Goal: Task Accomplishment & Management: Complete application form

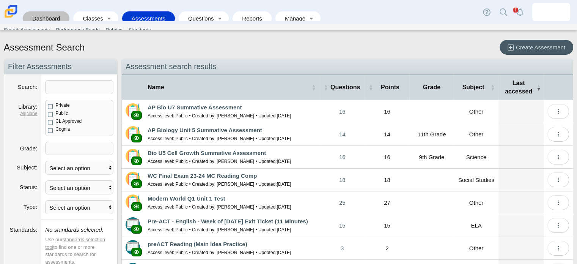
click at [58, 17] on link "Dashboard" at bounding box center [46, 18] width 39 height 14
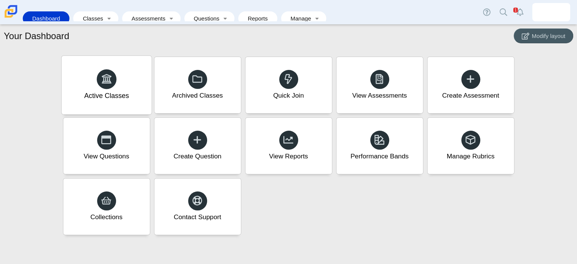
click at [112, 86] on div at bounding box center [107, 79] width 20 height 20
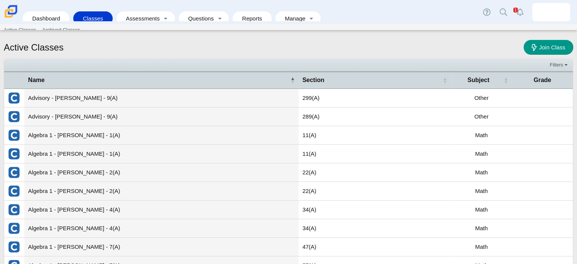
click at [46, 20] on li "Dashboard" at bounding box center [48, 18] width 50 height 17
click at [49, 11] on link "Dashboard" at bounding box center [46, 18] width 39 height 14
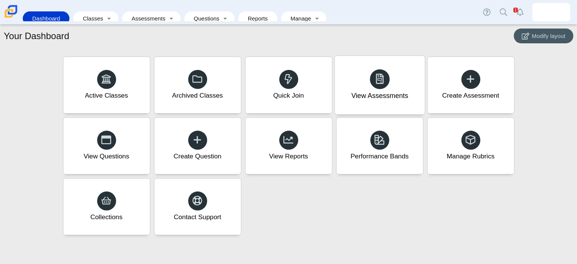
click at [389, 83] on div at bounding box center [380, 79] width 20 height 20
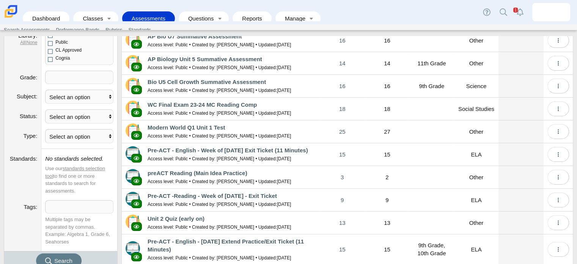
scroll to position [109, 0]
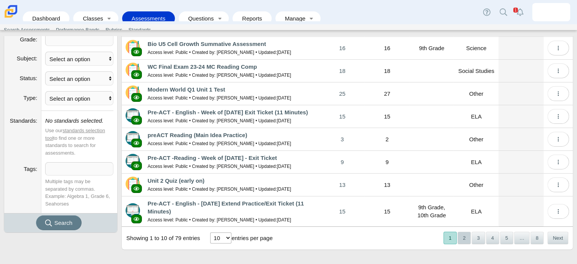
click at [462, 238] on button "2" at bounding box center [464, 238] width 13 height 13
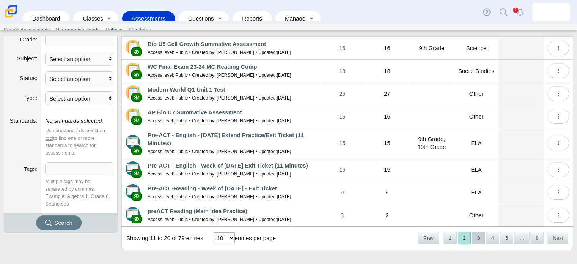
click at [473, 237] on button "3" at bounding box center [478, 238] width 13 height 13
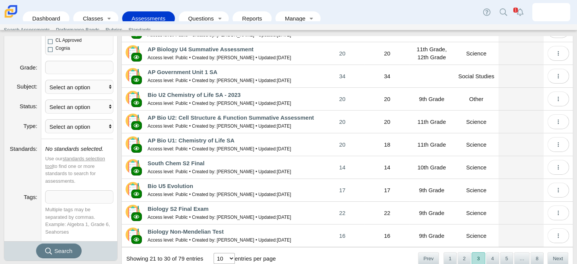
scroll to position [101, 0]
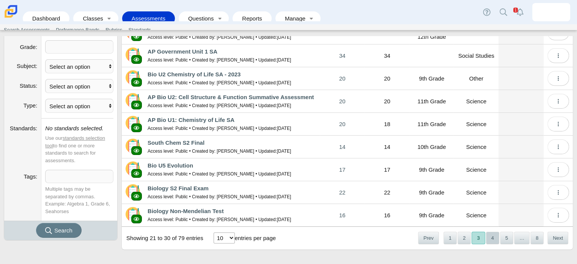
click at [489, 233] on button "4" at bounding box center [492, 238] width 13 height 13
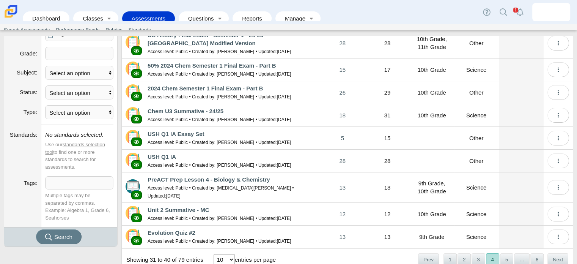
scroll to position [109, 0]
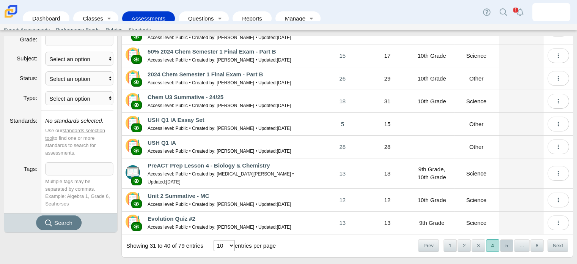
click at [503, 239] on button "5" at bounding box center [506, 245] width 13 height 13
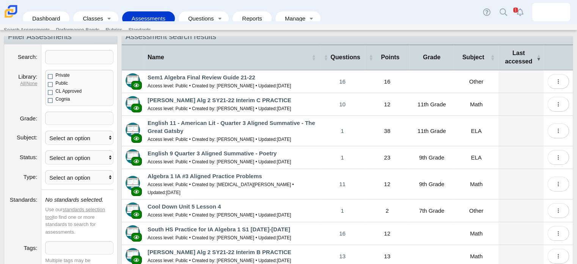
scroll to position [30, 0]
click at [85, 57] on input "Search" at bounding box center [79, 57] width 68 height 14
type input "pre"
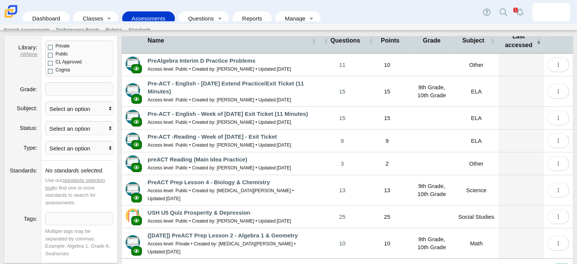
scroll to position [76, 0]
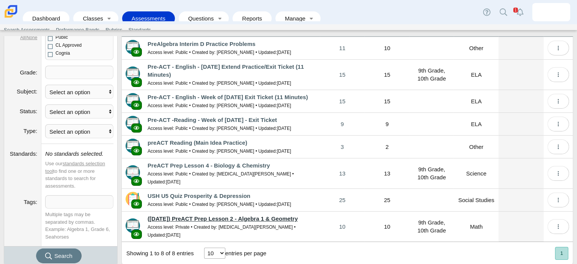
click at [234, 215] on link "([DATE]) PreACT Prep Lesson 2 - Algebra 1 & Geometry" at bounding box center [223, 218] width 150 height 6
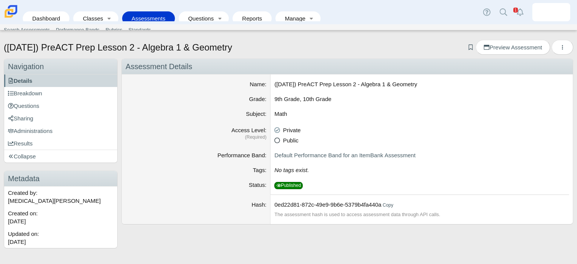
click at [279, 141] on icon at bounding box center [277, 138] width 6 height 5
click at [279, 141] on input "Public" at bounding box center [276, 138] width 5 height 5
radio input "true"
click at [505, 44] on span "Preview Assessment" at bounding box center [513, 47] width 58 height 6
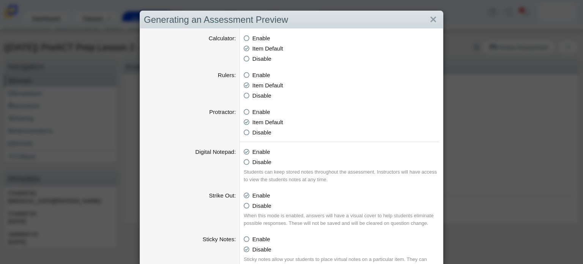
click at [463, 106] on div "Generating an Assessment Preview Calculator Enable Basic Calculator Scientific …" at bounding box center [291, 132] width 583 height 264
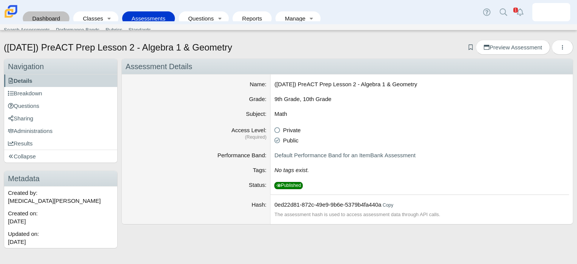
click at [45, 14] on link "Dashboard" at bounding box center [46, 18] width 39 height 14
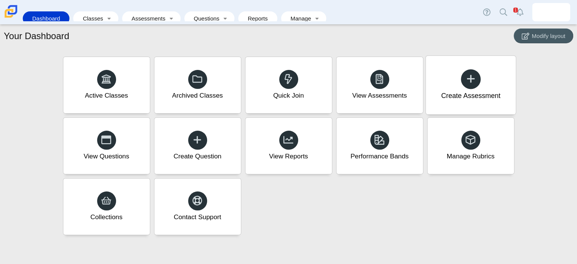
click at [448, 95] on div "Create Assessment" at bounding box center [470, 96] width 59 height 10
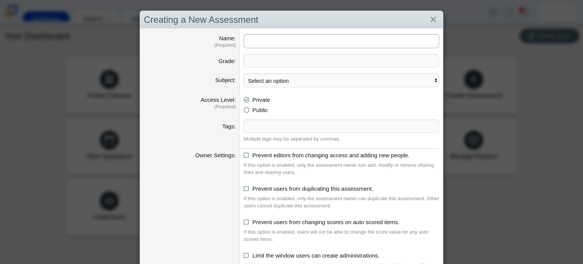
click at [262, 43] on input "Name" at bounding box center [342, 41] width 196 height 14
click at [427, 18] on link "Close" at bounding box center [433, 19] width 12 height 13
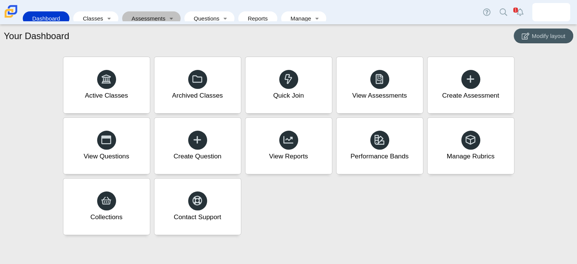
click at [129, 11] on link "Assessments" at bounding box center [146, 18] width 40 height 14
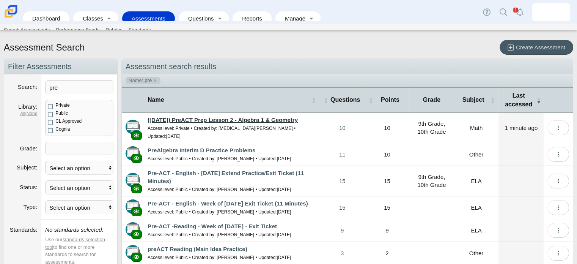
click at [247, 118] on link "([DATE]) PreACT Prep Lesson 2 - Algebra 1 & Geometry" at bounding box center [223, 120] width 150 height 6
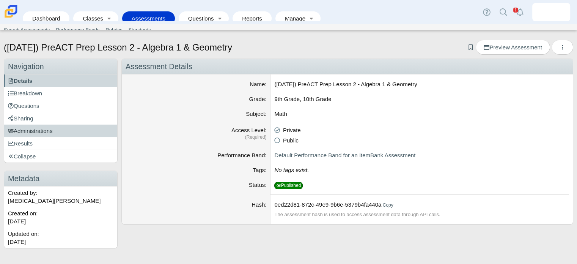
click at [61, 134] on link "Administrations" at bounding box center [60, 131] width 113 height 13
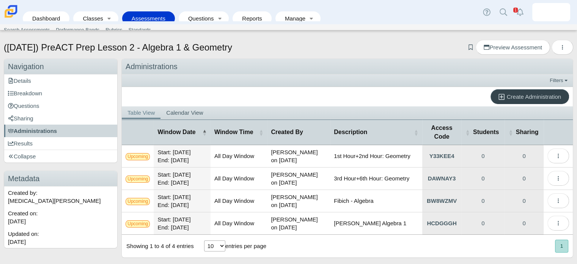
click at [499, 94] on icon at bounding box center [503, 97] width 8 height 8
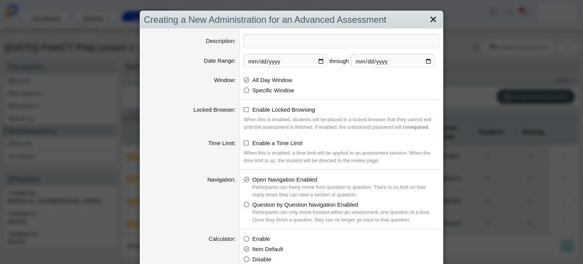
click at [429, 20] on link "Close" at bounding box center [433, 19] width 12 height 13
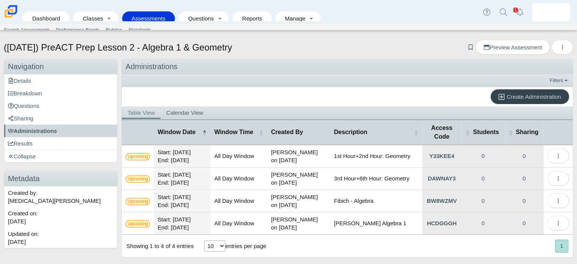
click at [525, 95] on span "Create Administration" at bounding box center [534, 96] width 54 height 6
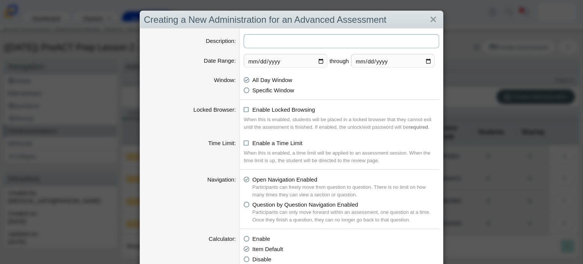
click at [317, 38] on input "Description" at bounding box center [342, 41] width 196 height 14
type input "C"
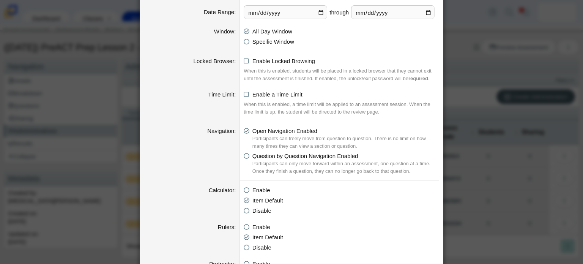
scroll to position [58, 0]
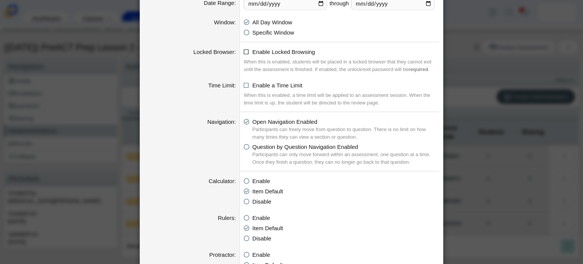
type input "Charles Algebra 1"
click at [244, 49] on icon at bounding box center [247, 50] width 6 height 5
click at [243, 49] on input "Enable Locked Browsing" at bounding box center [245, 49] width 5 height 5
checkbox input "true"
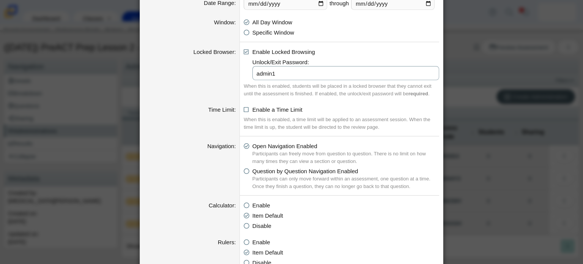
click at [279, 75] on input "admin1" at bounding box center [345, 73] width 187 height 14
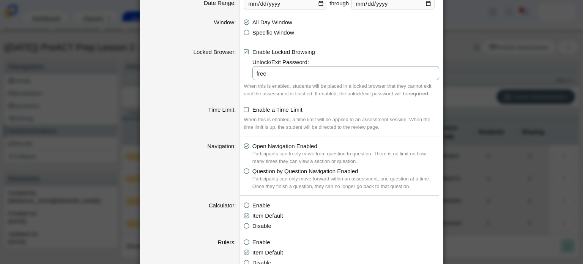
type input "free"
click at [285, 96] on div "When this is enabled, students will be placed in a locked browser that they can…" at bounding box center [342, 89] width 196 height 15
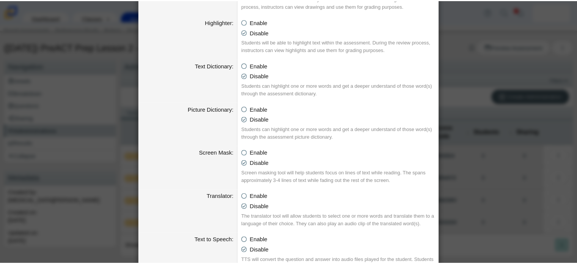
scroll to position [799, 0]
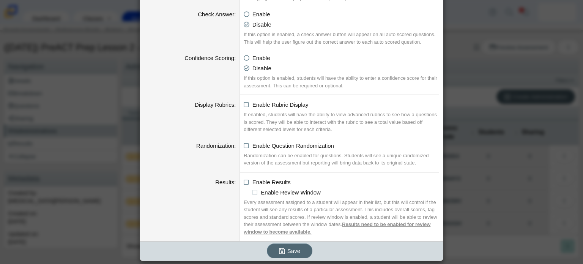
click at [288, 248] on span "Save" at bounding box center [293, 251] width 13 height 6
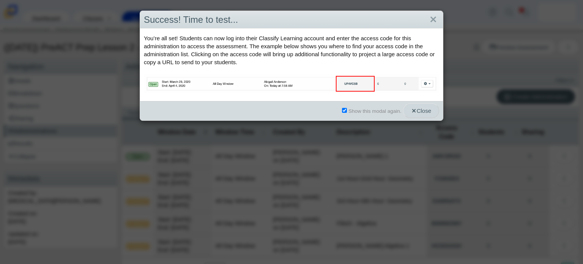
click at [415, 111] on span "Close" at bounding box center [421, 110] width 20 height 6
